Goal: Task Accomplishment & Management: Manage account settings

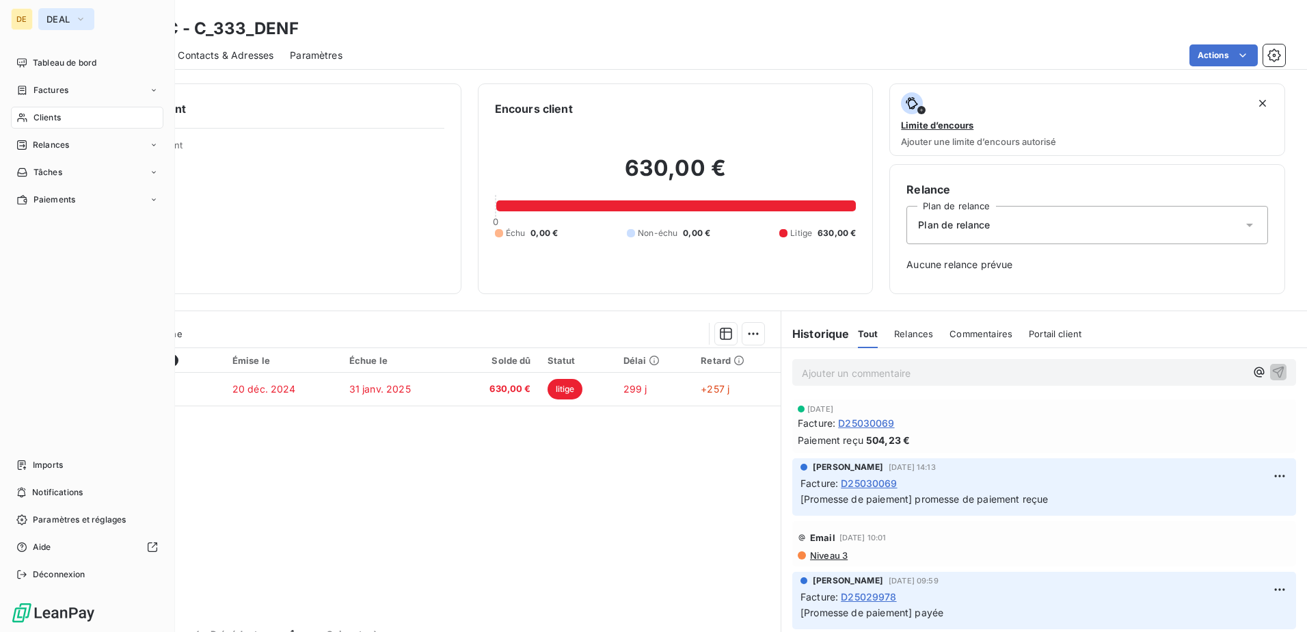
click at [48, 21] on button "DEAL" at bounding box center [66, 19] width 56 height 22
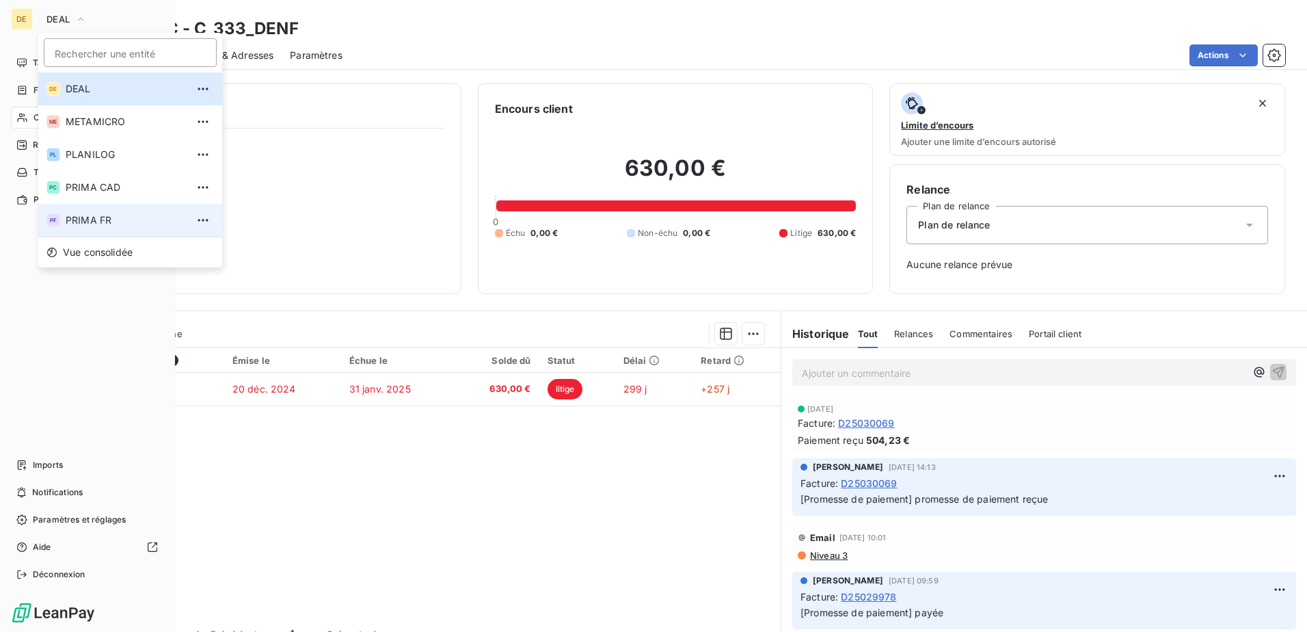
click at [88, 219] on span "PRIMA FR" at bounding box center [126, 220] width 121 height 14
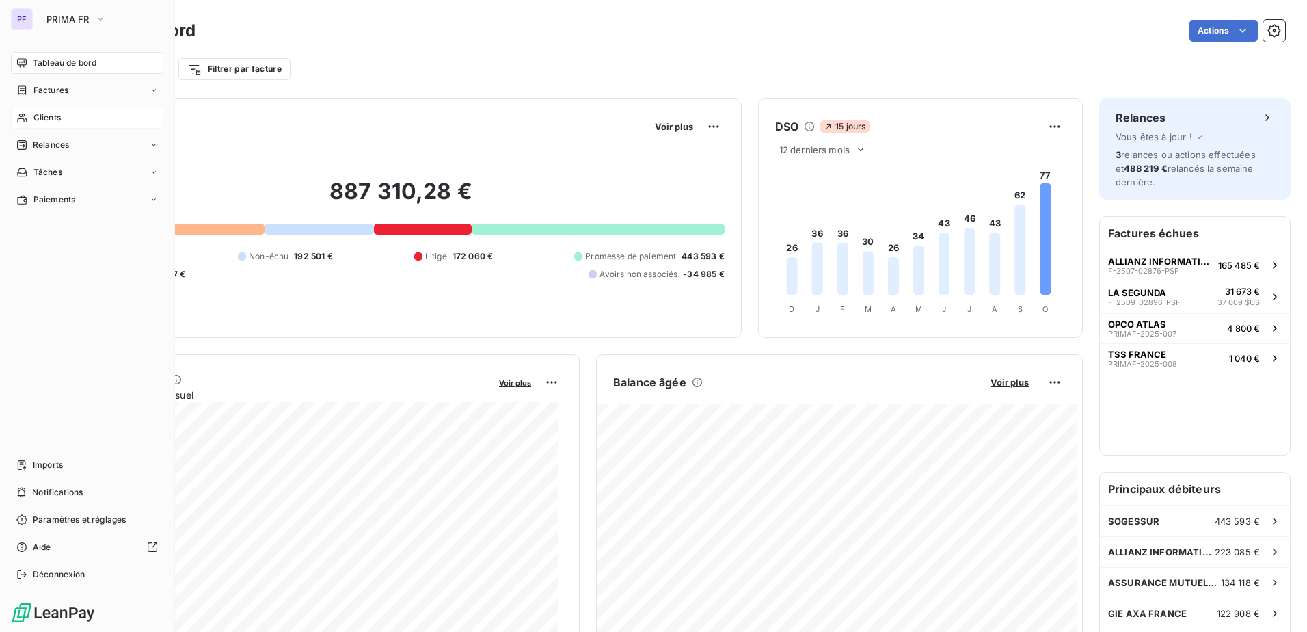
click at [48, 112] on span "Clients" at bounding box center [46, 117] width 27 height 12
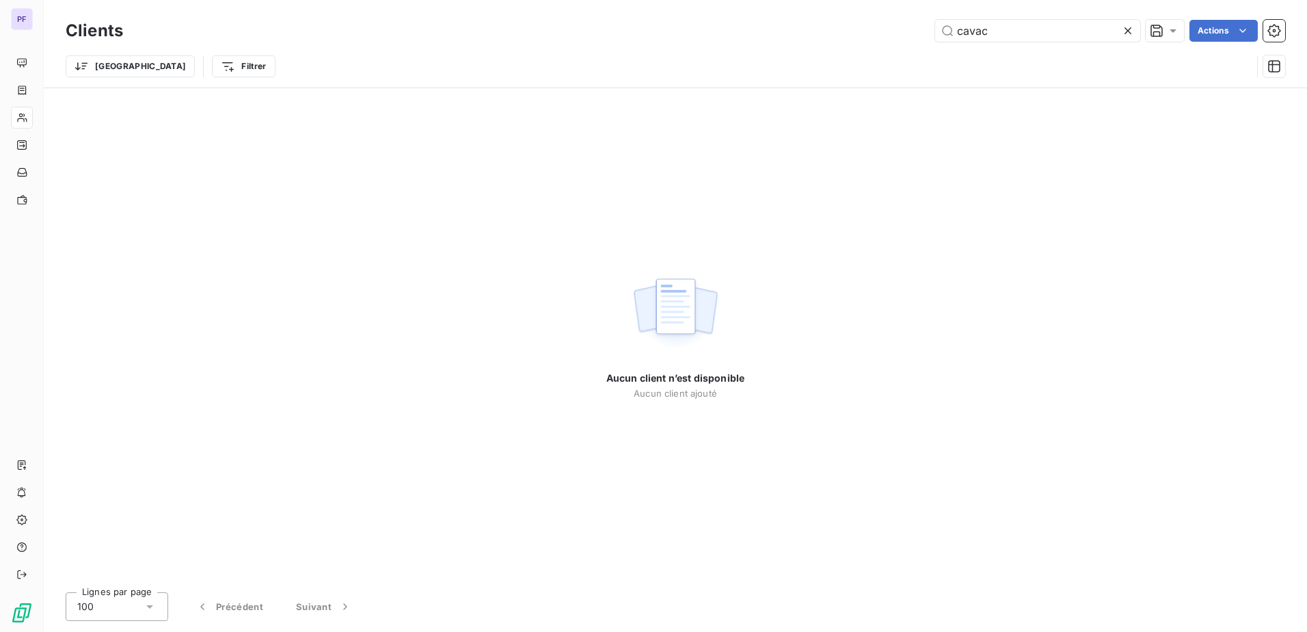
drag, startPoint x: 770, startPoint y: 44, endPoint x: 708, endPoint y: 44, distance: 62.2
click at [711, 44] on div "Clients cavac Actions" at bounding box center [676, 30] width 1220 height 29
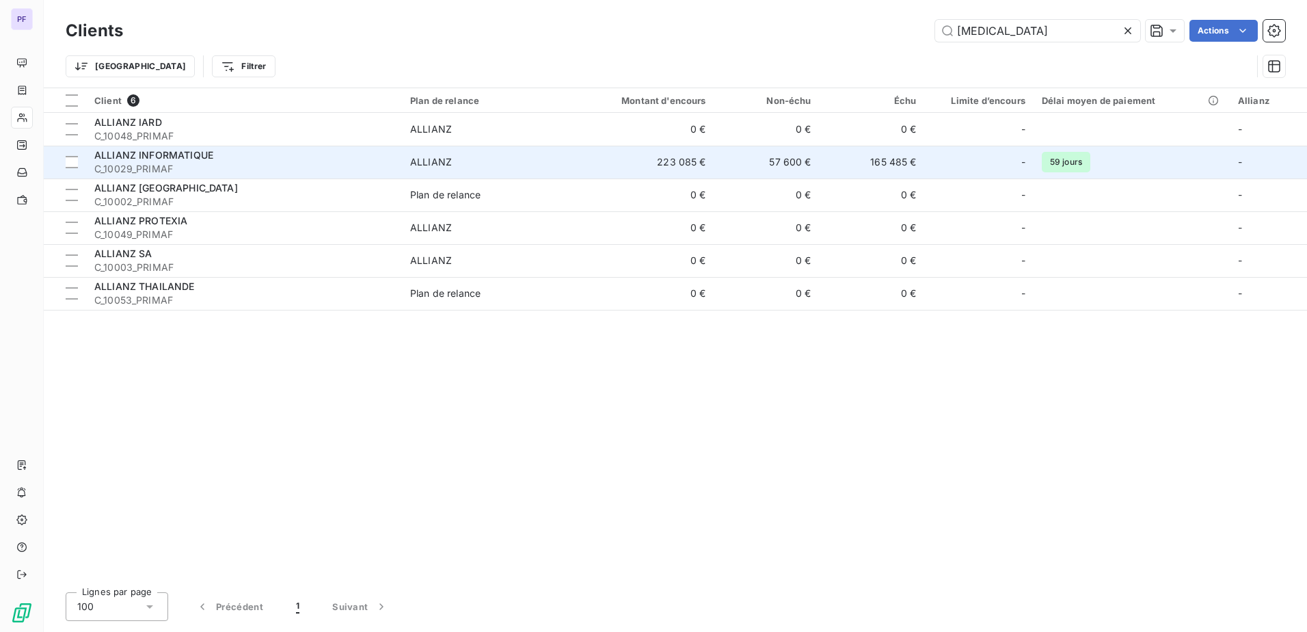
type input "alli"
click at [392, 169] on span "C_10029_PRIMAF" at bounding box center [243, 169] width 299 height 14
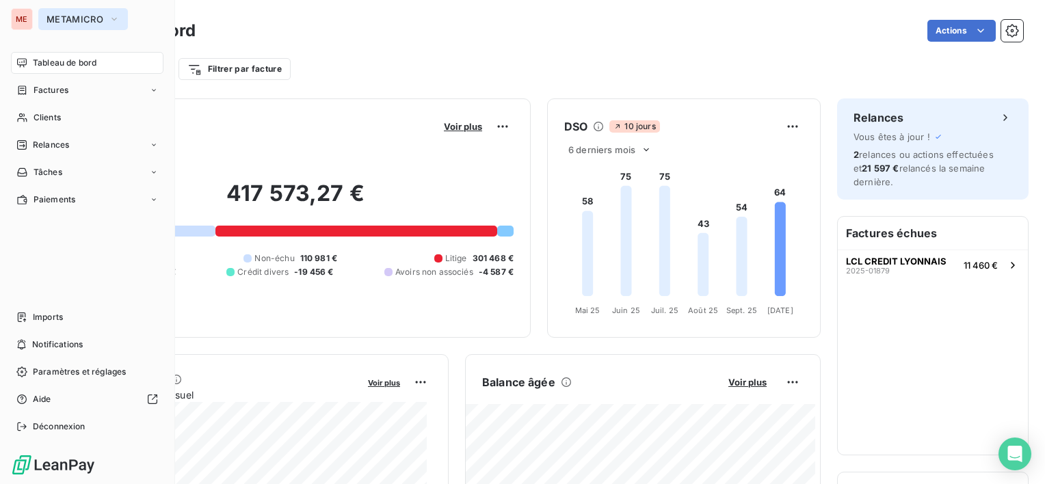
click at [67, 19] on span "METAMICRO" at bounding box center [74, 19] width 57 height 11
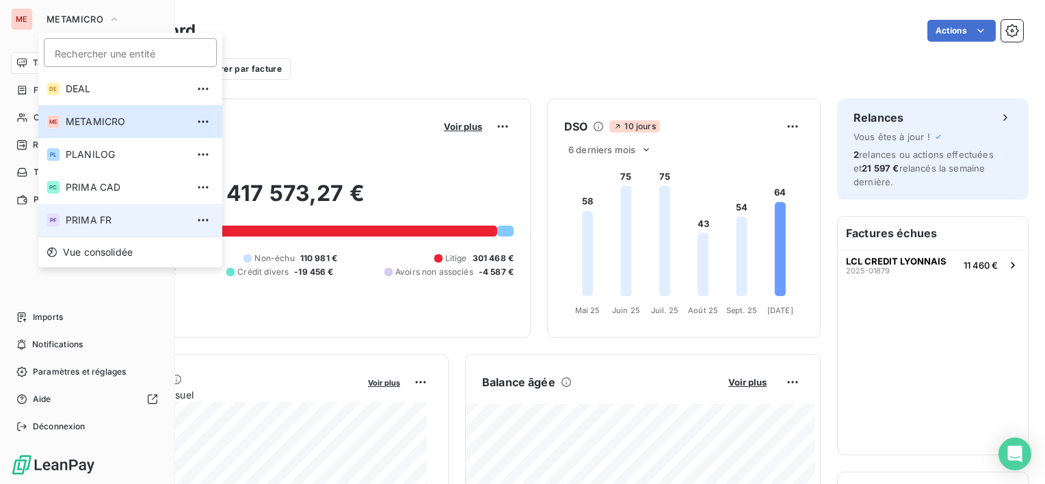
click at [103, 219] on span "PRIMA FR" at bounding box center [126, 220] width 121 height 14
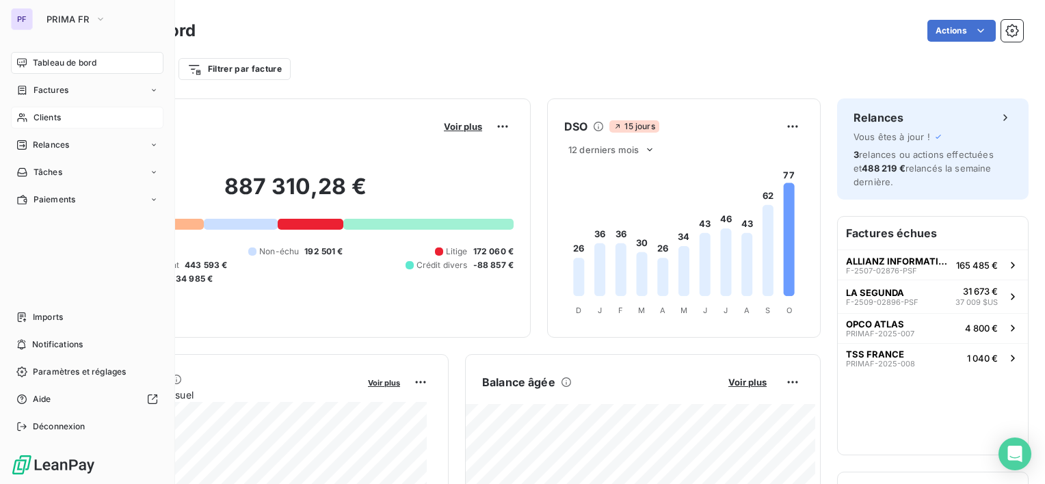
click at [62, 109] on div "Clients" at bounding box center [87, 118] width 152 height 22
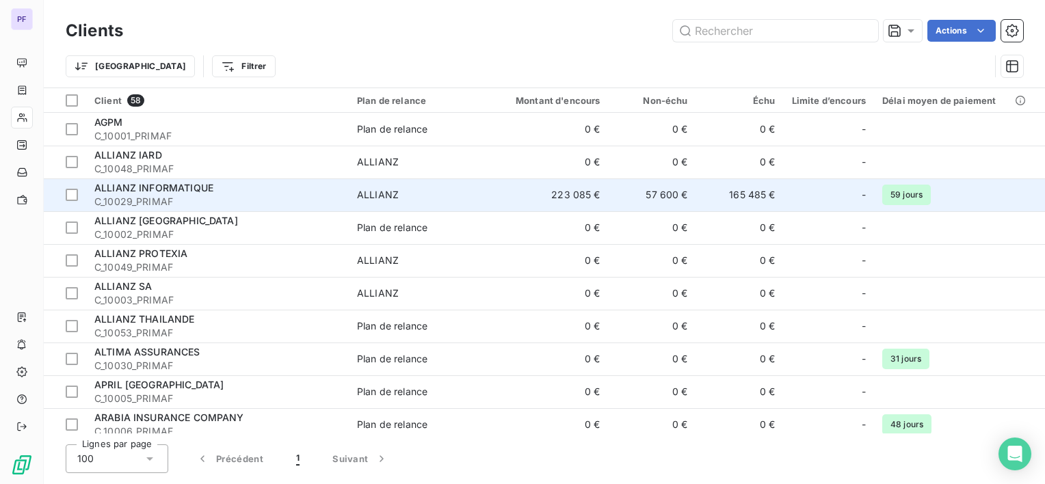
click at [465, 194] on span "ALLIANZ" at bounding box center [420, 195] width 126 height 14
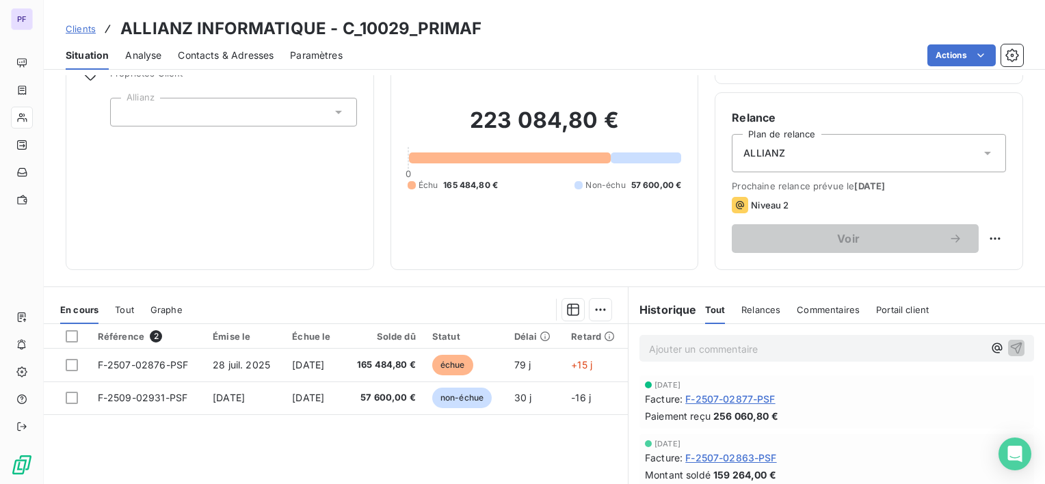
scroll to position [137, 0]
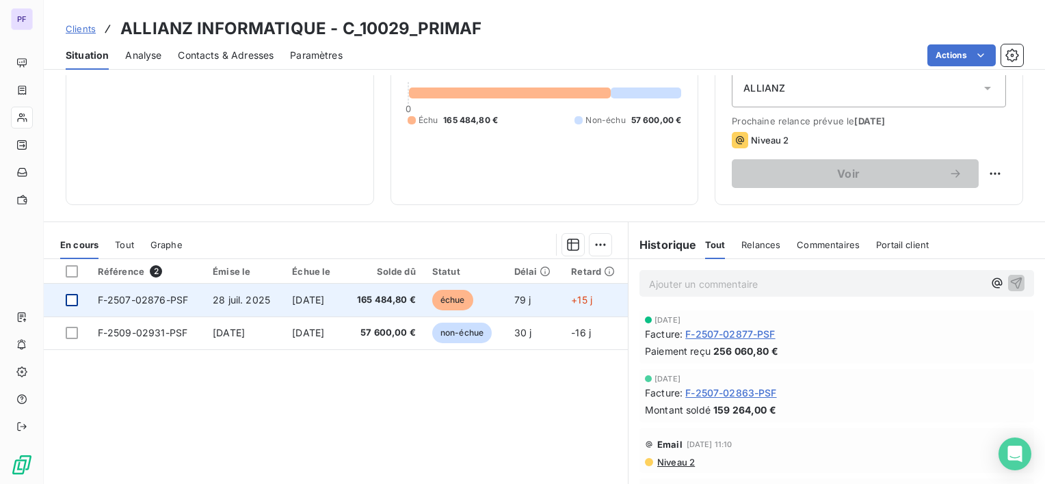
click at [75, 304] on div at bounding box center [72, 300] width 12 height 12
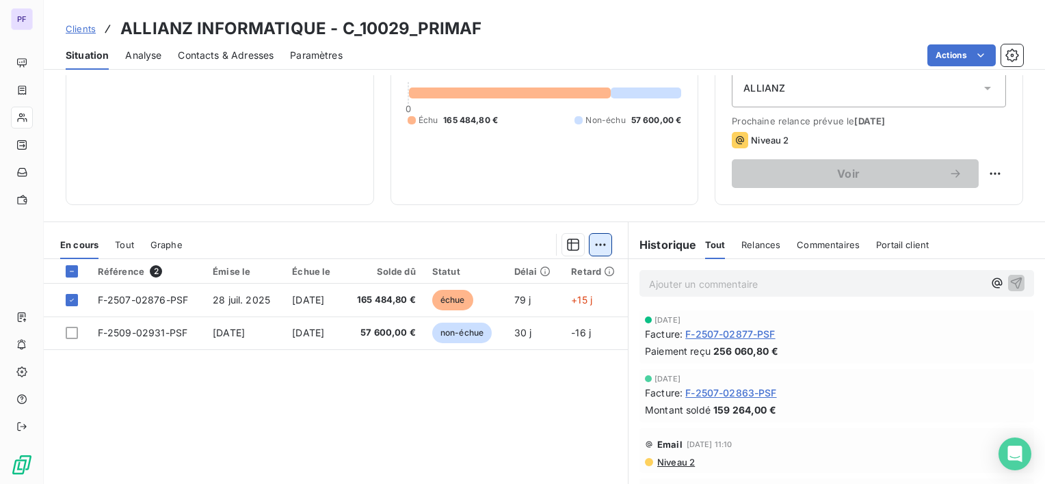
click at [595, 247] on html "PF Clients ALLIANZ INFORMATIQUE - C_10029_PRIMAF Situation Analyse Contacts & A…" at bounding box center [522, 242] width 1045 height 484
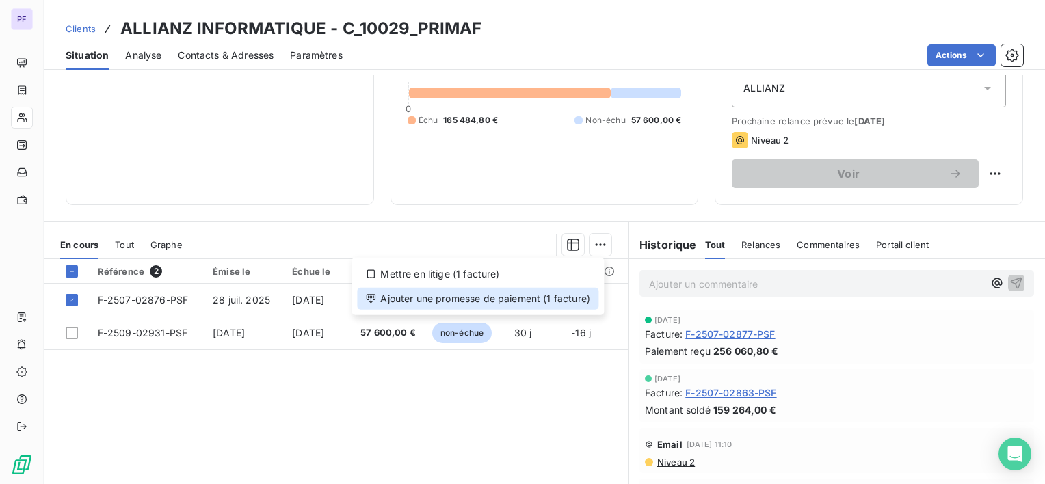
click at [473, 300] on div "Ajouter une promesse de paiement (1 facture)" at bounding box center [477, 299] width 241 height 22
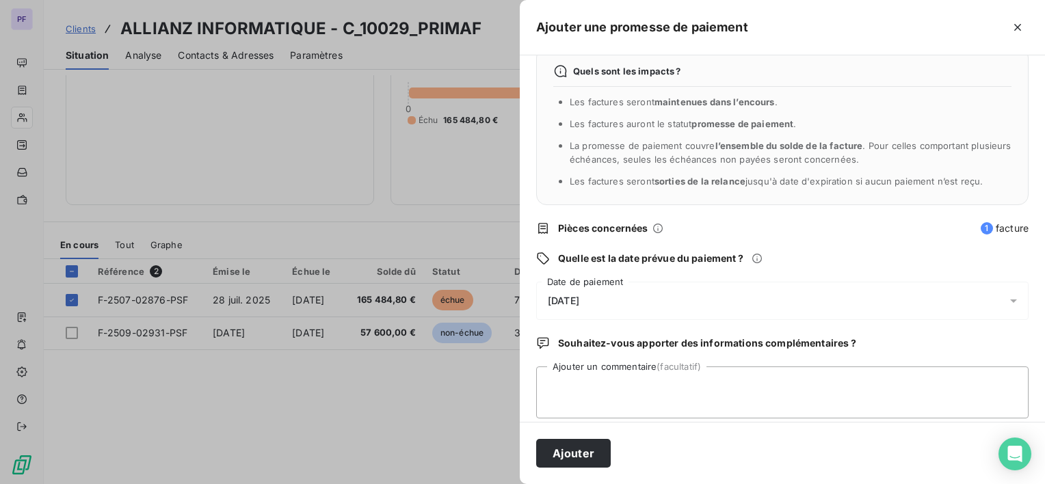
scroll to position [36, 0]
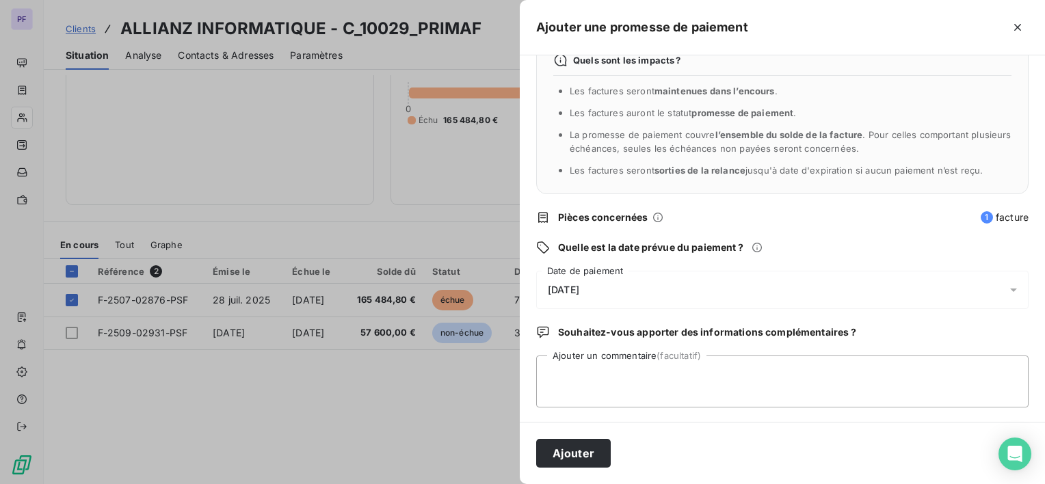
click at [621, 295] on div "[DATE]" at bounding box center [782, 290] width 492 height 38
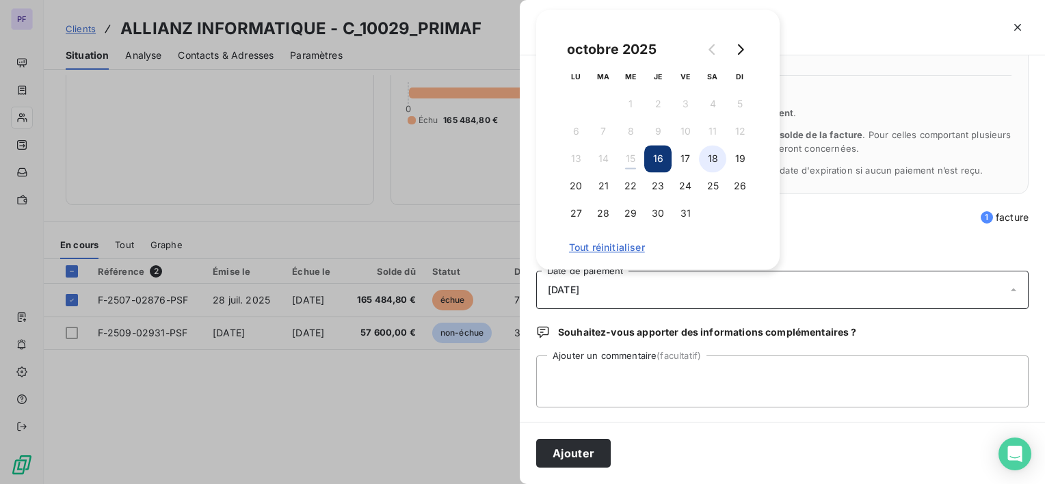
click at [712, 158] on button "18" at bounding box center [712, 158] width 27 height 27
click at [645, 294] on div "[DATE]" at bounding box center [782, 290] width 492 height 38
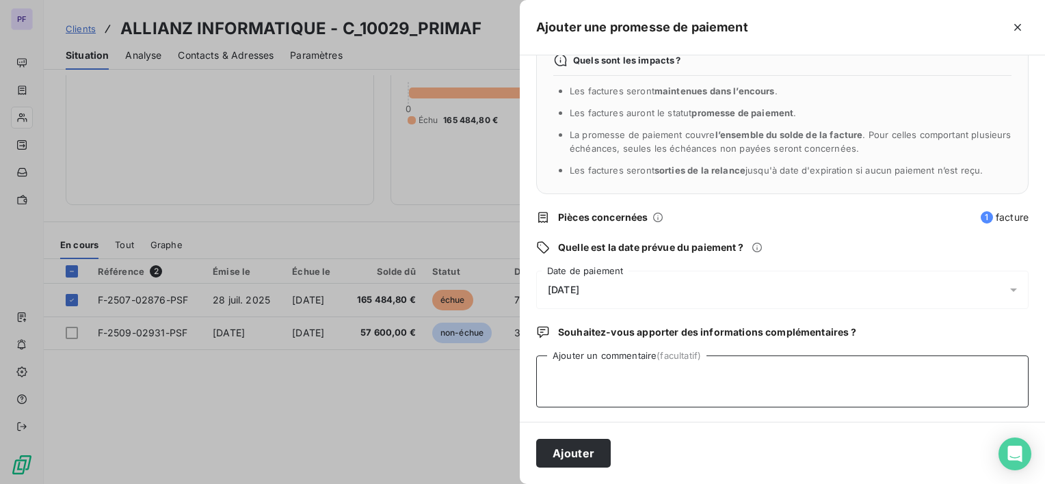
click at [643, 366] on textarea "Ajouter un commentaire (facultatif)" at bounding box center [782, 381] width 492 height 52
type textarea "payée"
click at [563, 440] on button "Ajouter" at bounding box center [573, 453] width 75 height 29
